Goal: Consume media (video, audio): Consume media (video, audio)

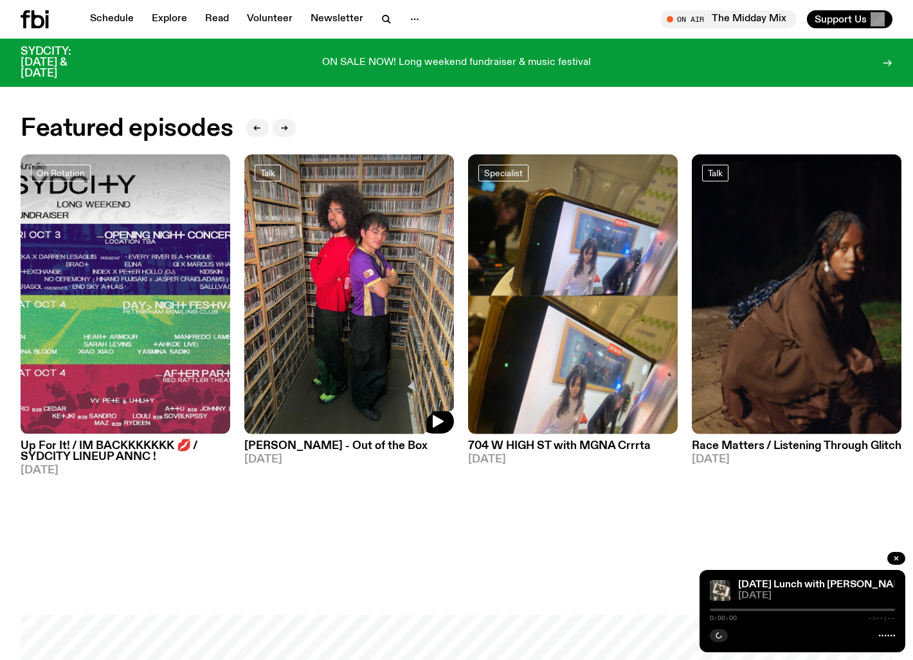
scroll to position [550, 0]
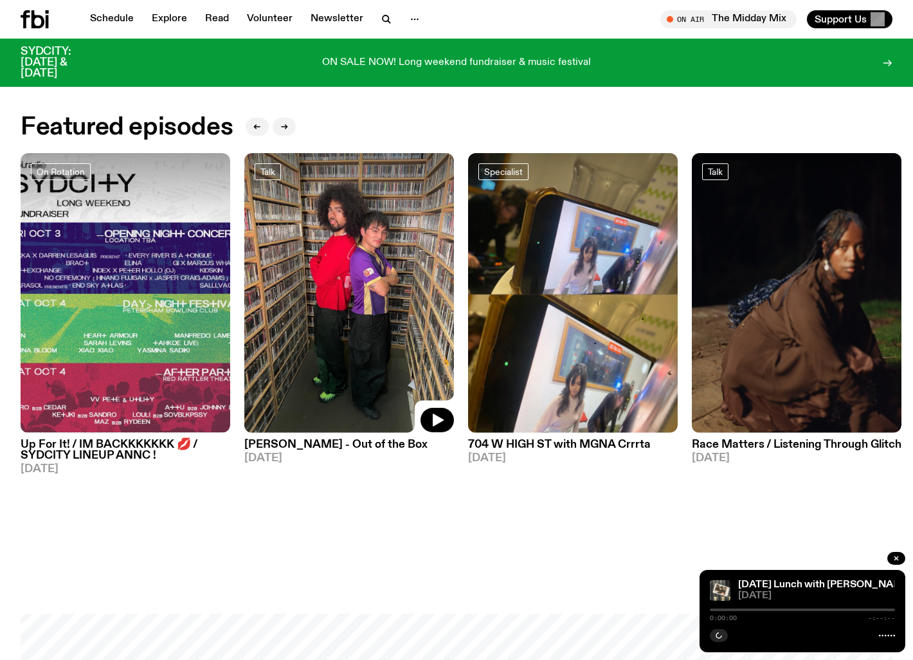
click at [375, 372] on img at bounding box center [349, 293] width 210 height 280
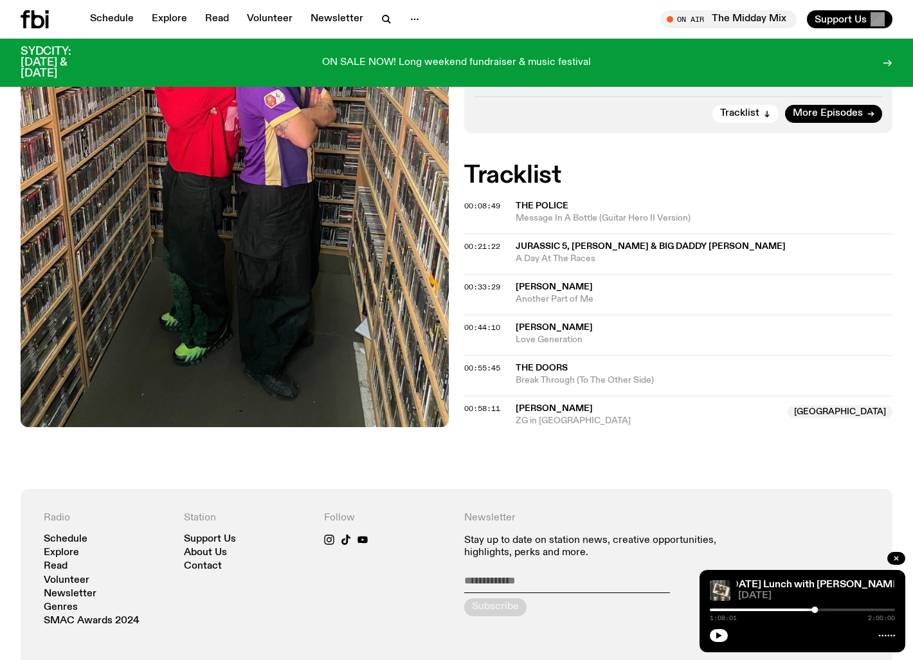
scroll to position [450, 0]
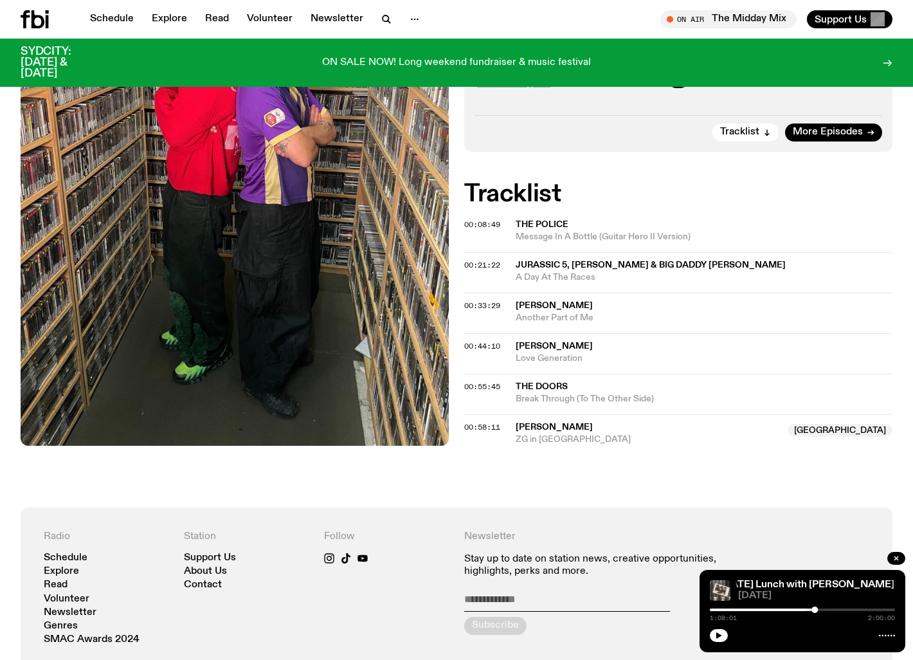
click at [574, 434] on span "ZG in [GEOGRAPHIC_DATA]" at bounding box center [648, 440] width 264 height 12
click at [502, 414] on div "00:58:11 Zion [PERSON_NAME] [GEOGRAPHIC_DATA] ZG in [GEOGRAPHIC_DATA]" at bounding box center [678, 430] width 428 height 32
click at [495, 422] on span "00:58:11" at bounding box center [482, 427] width 36 height 10
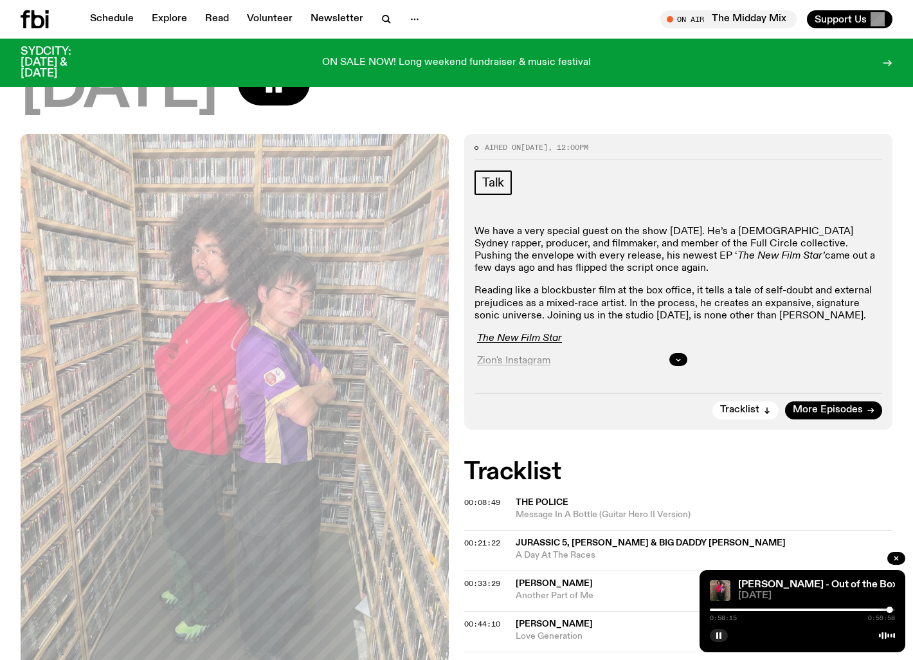
scroll to position [172, 0]
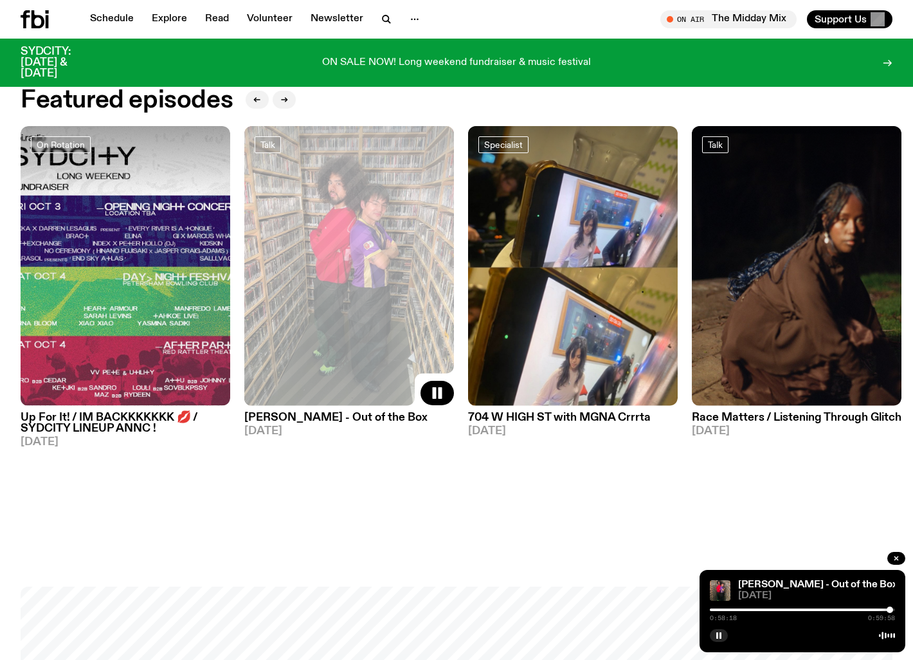
scroll to position [571, 0]
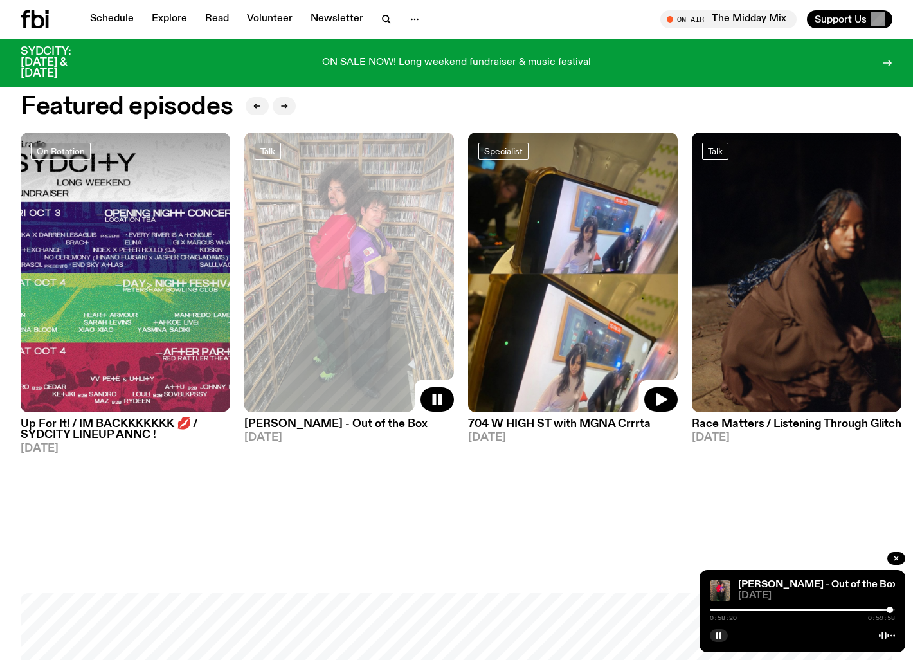
click at [580, 309] on img at bounding box center [573, 273] width 210 height 280
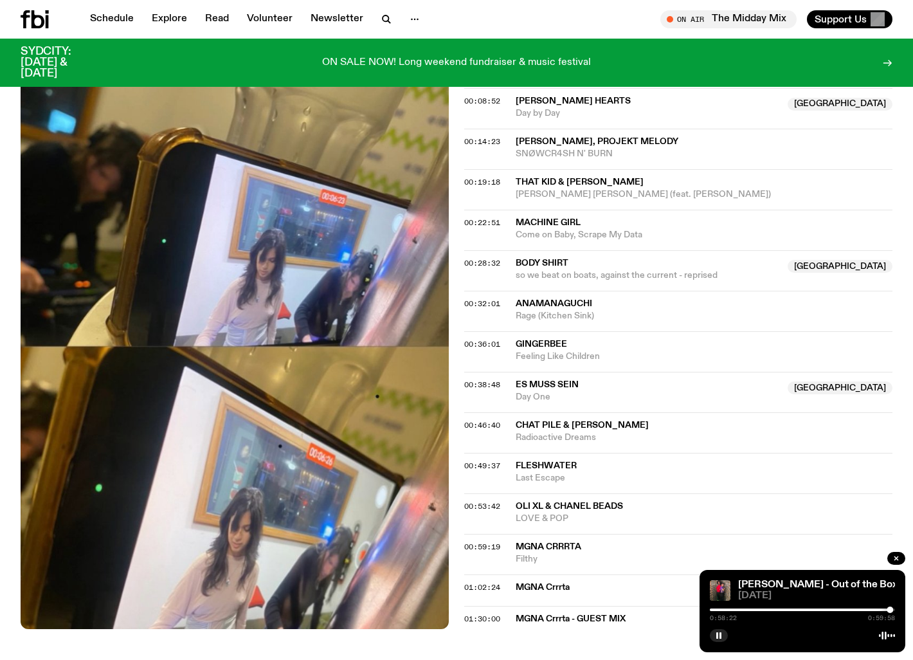
scroll to position [615, 0]
click at [461, 586] on div "Aired on [DATE] 7:00pm Specialist emo, cloud bs and other things Ring the studi…" at bounding box center [456, 190] width 913 height 998
click at [463, 583] on div "Aired on [DATE] 7:00pm Specialist emo, cloud bs and other things Ring the studi…" at bounding box center [456, 190] width 913 height 998
click at [462, 585] on div "Aired on [DATE] 7:00pm Specialist emo, cloud bs and other things Ring the studi…" at bounding box center [456, 190] width 913 height 998
click at [468, 586] on span "01:02:24" at bounding box center [482, 587] width 36 height 10
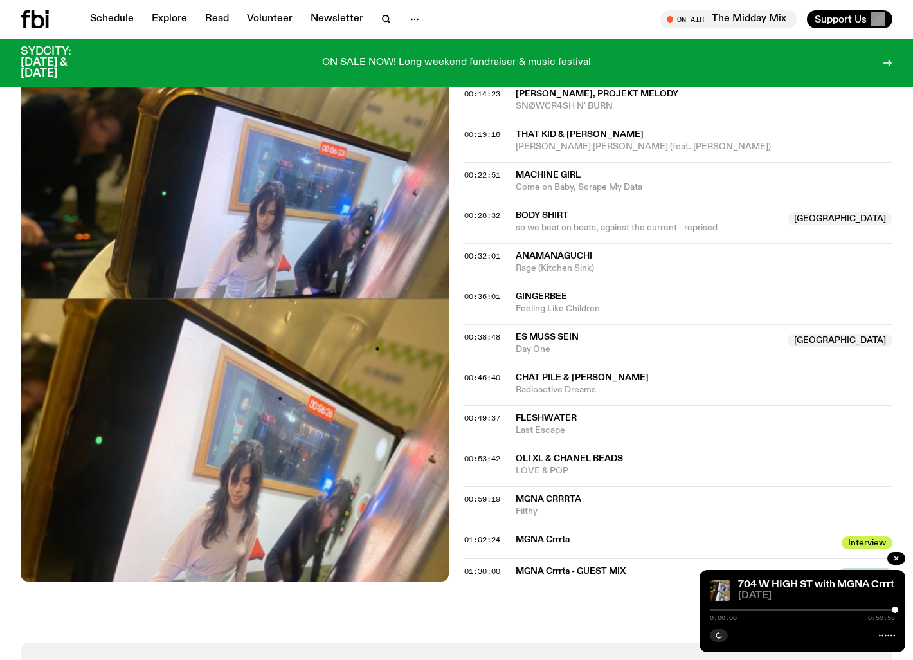
scroll to position [663, 0]
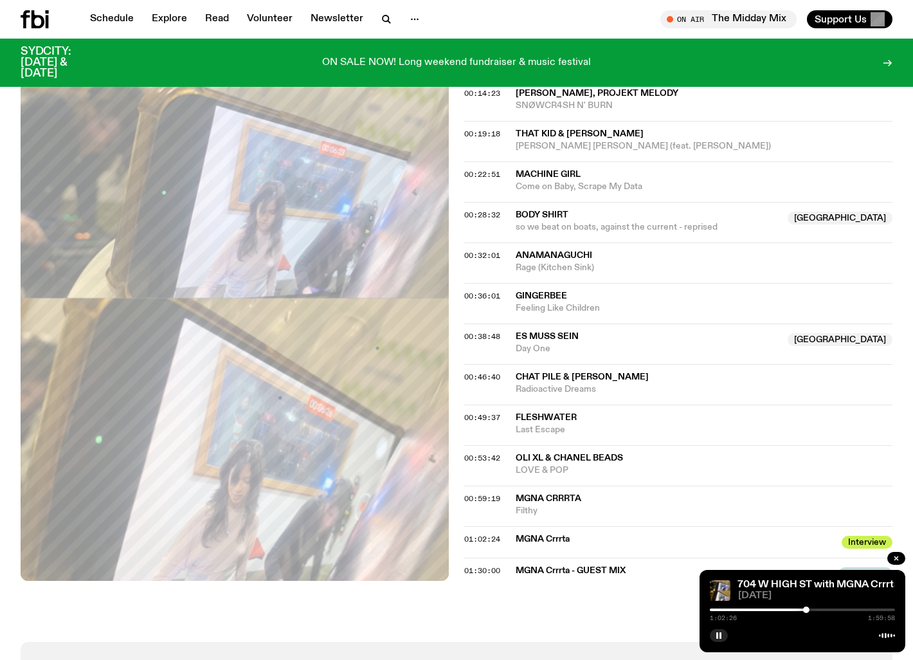
click at [814, 609] on div at bounding box center [802, 610] width 185 height 3
click at [722, 638] on icon "button" at bounding box center [719, 636] width 8 height 8
